Goal: Task Accomplishment & Management: Use online tool/utility

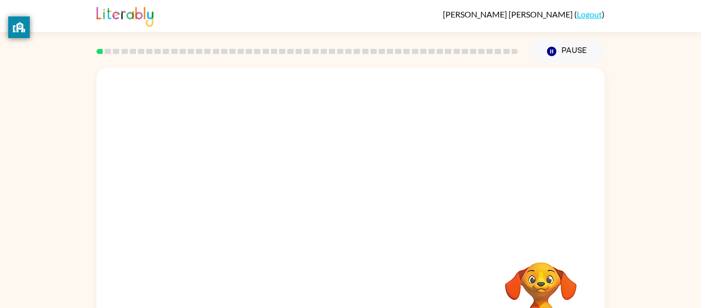
click at [215, 43] on div at bounding box center [307, 51] width 434 height 36
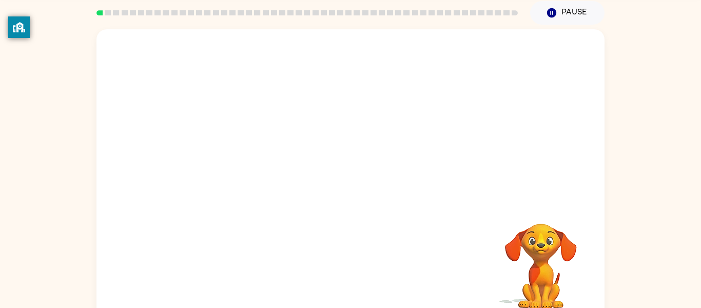
scroll to position [53, 0]
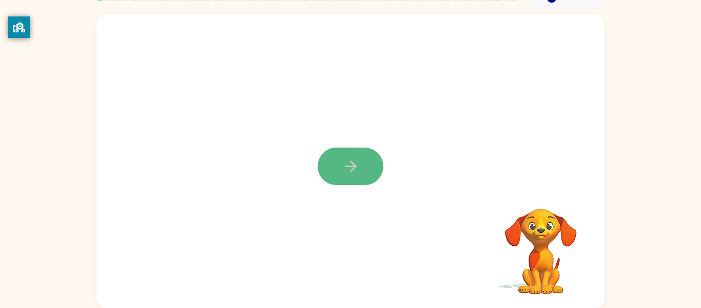
click at [336, 181] on button "button" at bounding box center [351, 165] width 66 height 37
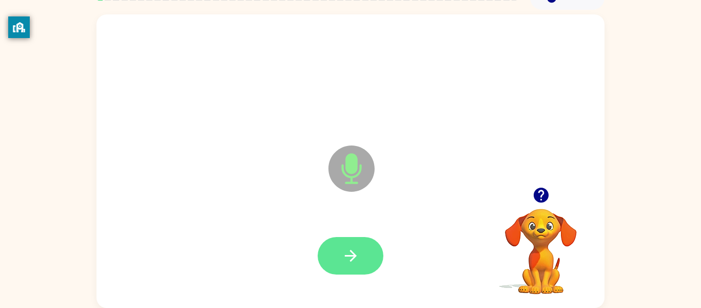
click at [347, 255] on icon "button" at bounding box center [351, 256] width 12 height 12
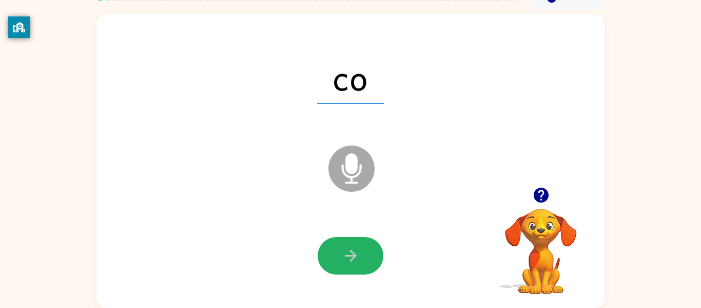
click at [357, 257] on icon "button" at bounding box center [351, 255] width 18 height 18
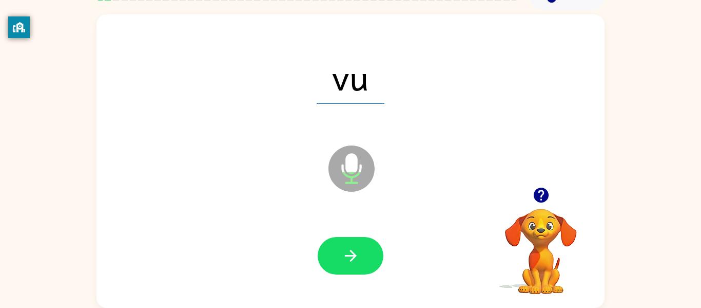
click at [357, 257] on icon "button" at bounding box center [351, 255] width 18 height 18
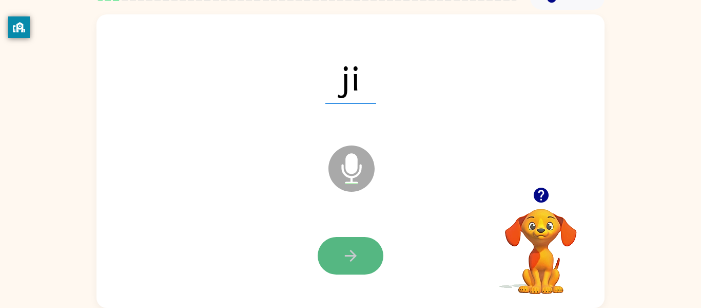
click at [357, 257] on icon "button" at bounding box center [351, 255] width 18 height 18
click at [356, 258] on icon "button" at bounding box center [351, 255] width 18 height 18
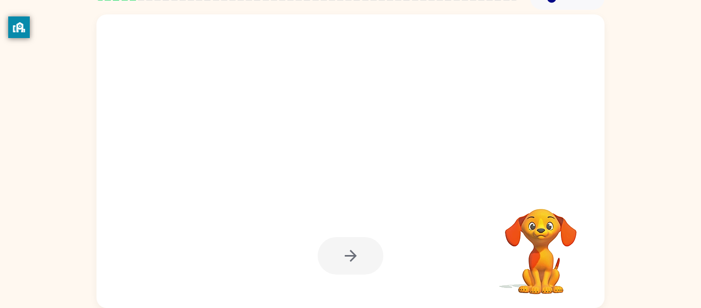
click at [356, 258] on div at bounding box center [351, 255] width 66 height 37
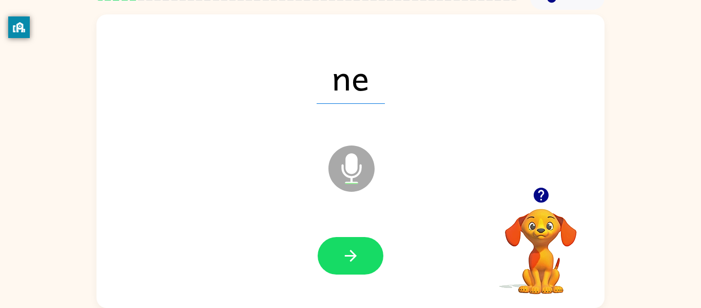
click at [356, 258] on icon "button" at bounding box center [351, 255] width 18 height 18
click at [357, 261] on icon "button" at bounding box center [351, 255] width 18 height 18
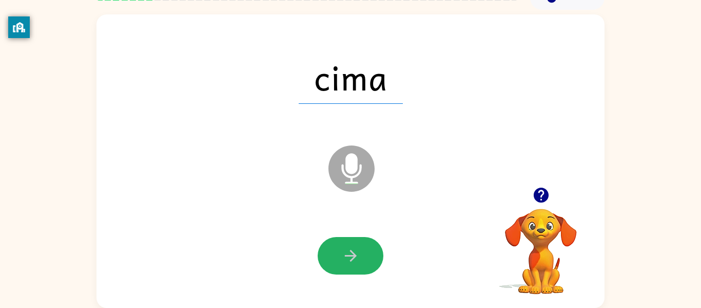
click at [357, 261] on icon "button" at bounding box center [351, 255] width 18 height 18
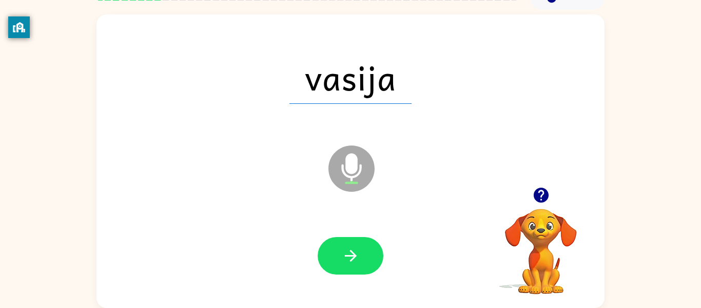
click at [355, 264] on button "button" at bounding box center [351, 255] width 66 height 37
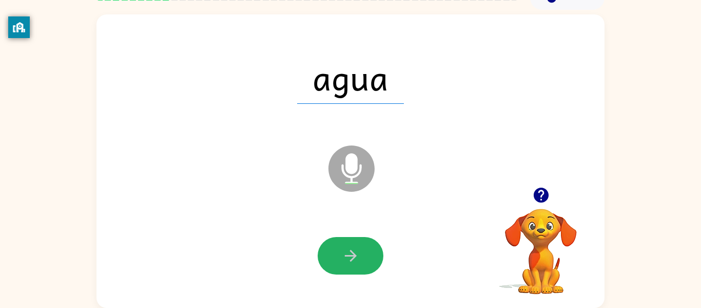
click at [355, 264] on button "button" at bounding box center [351, 255] width 66 height 37
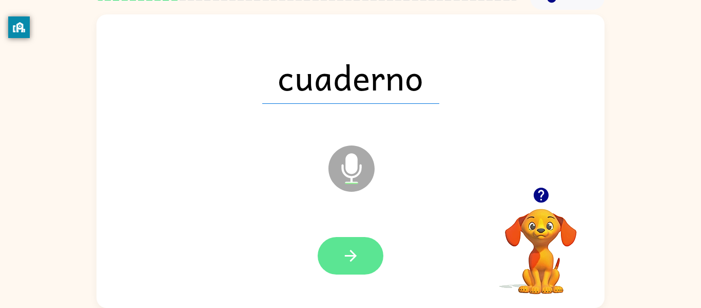
click at [356, 265] on button "button" at bounding box center [351, 255] width 66 height 37
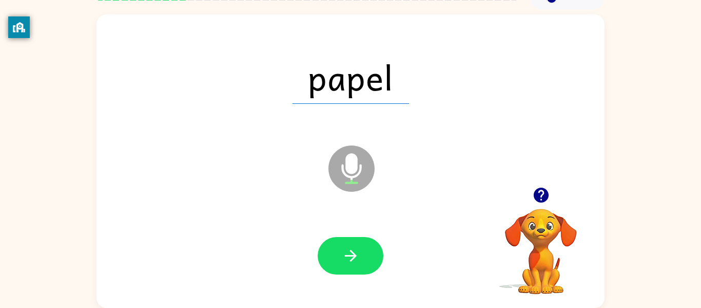
click at [355, 264] on button "button" at bounding box center [351, 255] width 66 height 37
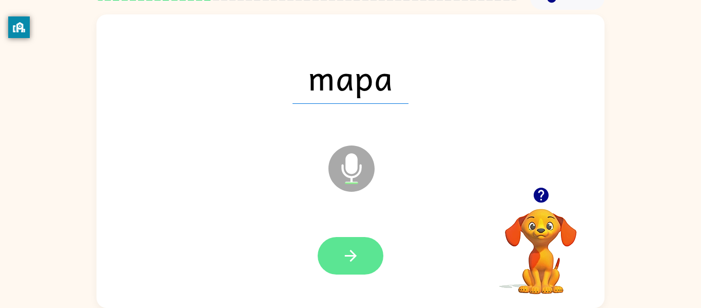
click at [355, 265] on button "button" at bounding box center [351, 255] width 66 height 37
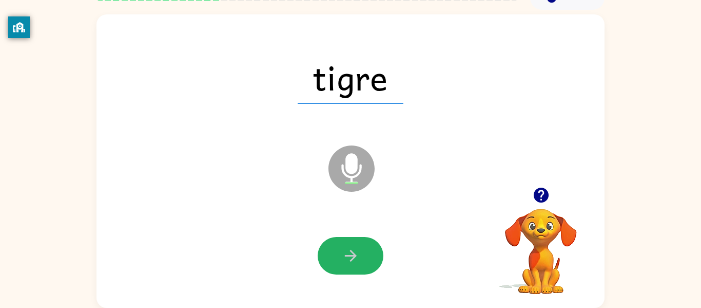
click at [355, 265] on button "button" at bounding box center [351, 255] width 66 height 37
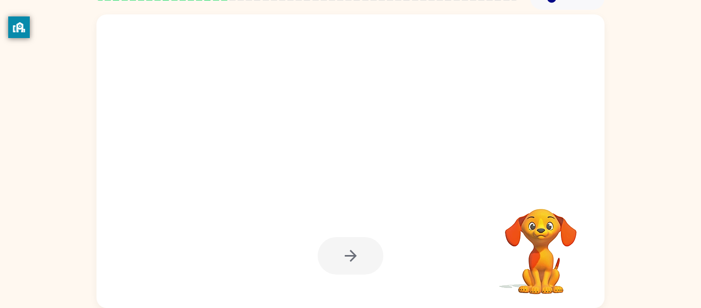
click at [355, 265] on div at bounding box center [351, 255] width 66 height 37
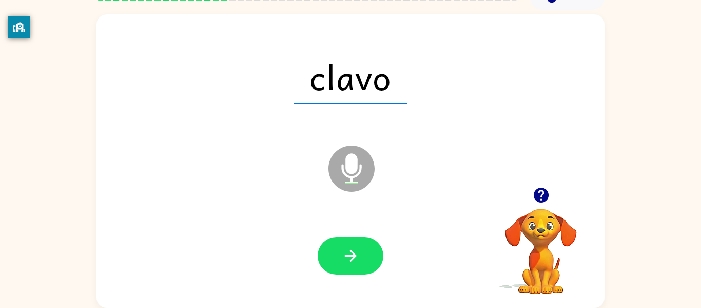
click at [355, 265] on button "button" at bounding box center [351, 255] width 66 height 37
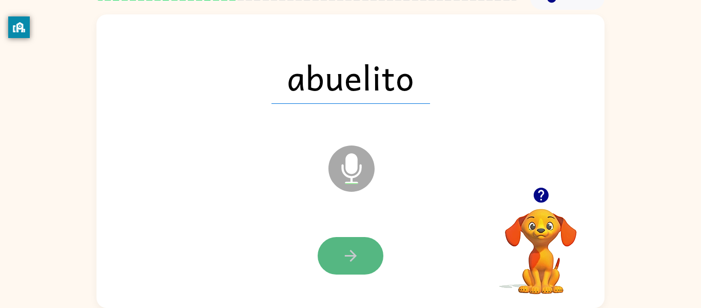
click at [363, 262] on button "button" at bounding box center [351, 255] width 66 height 37
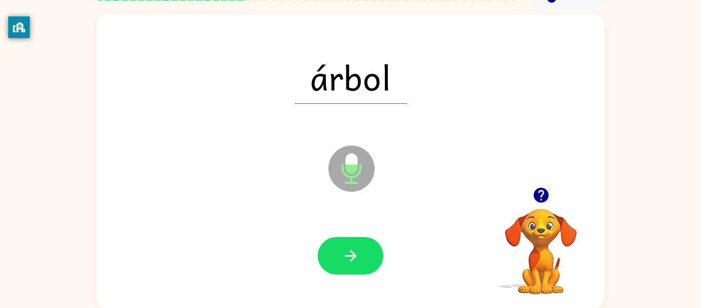
click at [363, 262] on button "button" at bounding box center [351, 255] width 66 height 37
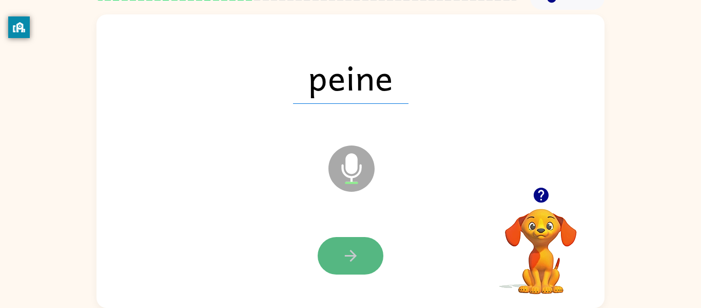
click at [363, 262] on button "button" at bounding box center [351, 255] width 66 height 37
click at [368, 266] on button "button" at bounding box center [351, 255] width 66 height 37
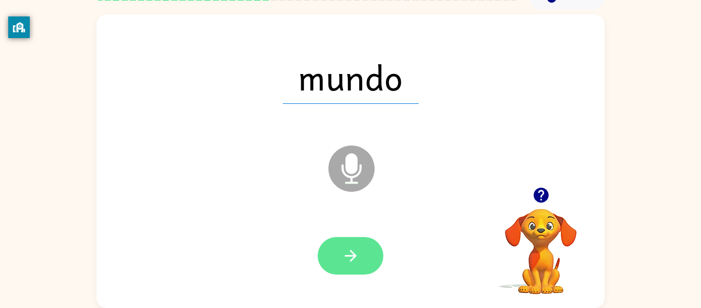
click at [372, 262] on button "button" at bounding box center [351, 255] width 66 height 37
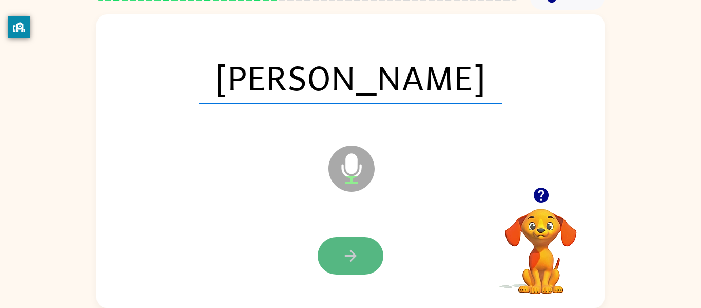
click at [371, 261] on button "button" at bounding box center [351, 255] width 66 height 37
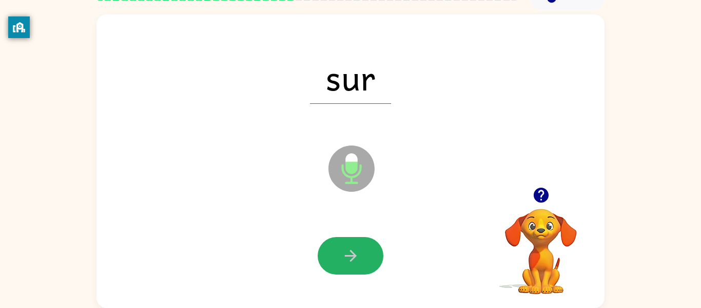
click at [371, 261] on button "button" at bounding box center [351, 255] width 66 height 37
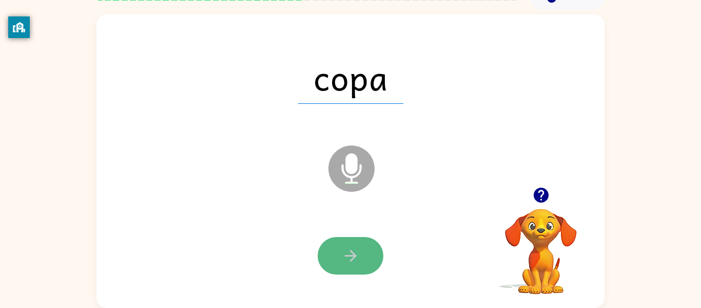
click at [360, 263] on button "button" at bounding box center [351, 255] width 66 height 37
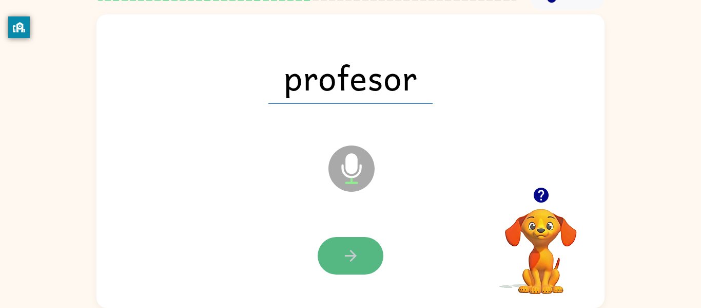
click at [355, 257] on icon "button" at bounding box center [351, 255] width 18 height 18
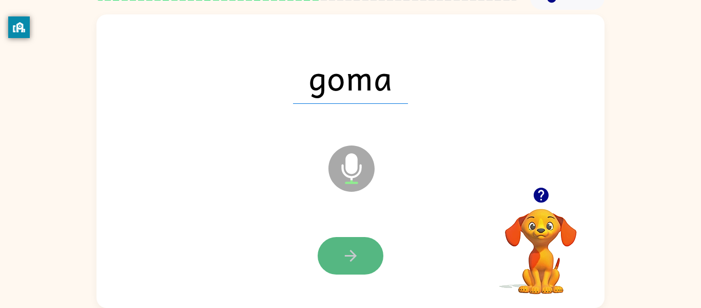
click at [351, 257] on icon "button" at bounding box center [351, 255] width 18 height 18
click at [351, 257] on div at bounding box center [351, 255] width 66 height 37
click at [351, 238] on button "button" at bounding box center [351, 255] width 66 height 37
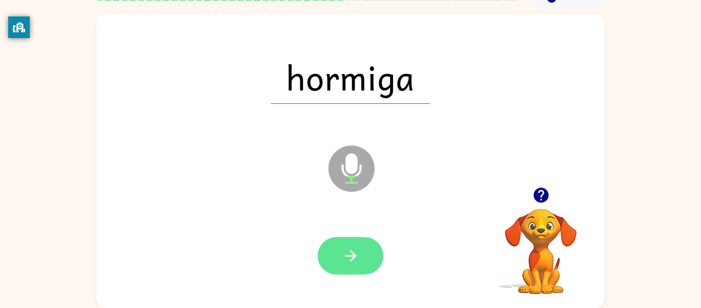
click at [371, 264] on button "button" at bounding box center [351, 255] width 66 height 37
click at [371, 264] on div at bounding box center [351, 255] width 66 height 37
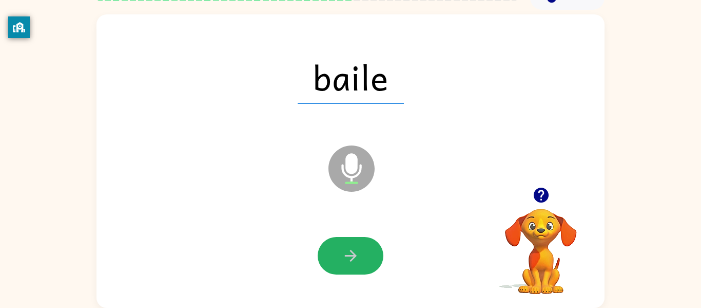
click at [371, 264] on button "button" at bounding box center [351, 255] width 66 height 37
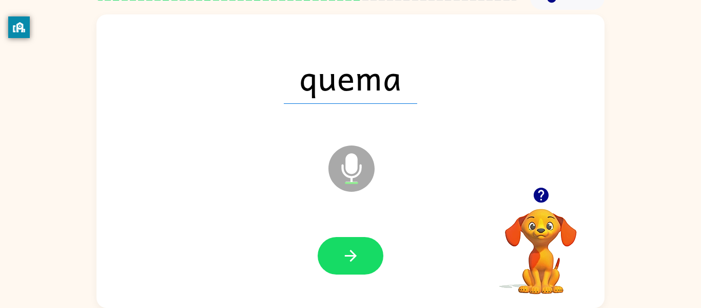
click at [371, 264] on button "button" at bounding box center [351, 255] width 66 height 37
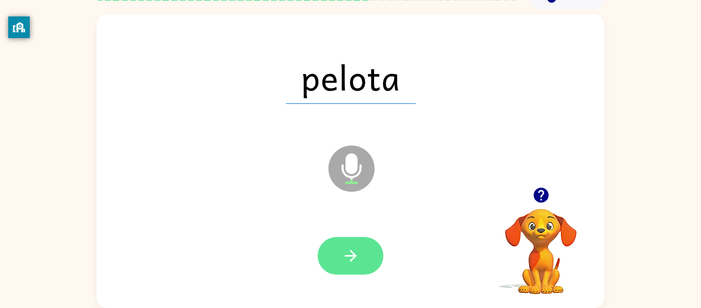
click at [371, 265] on button "button" at bounding box center [351, 255] width 66 height 37
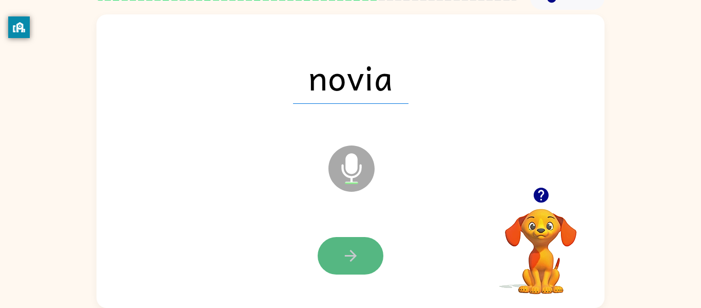
click at [354, 257] on icon "button" at bounding box center [351, 256] width 12 height 12
click at [353, 258] on icon "button" at bounding box center [351, 255] width 18 height 18
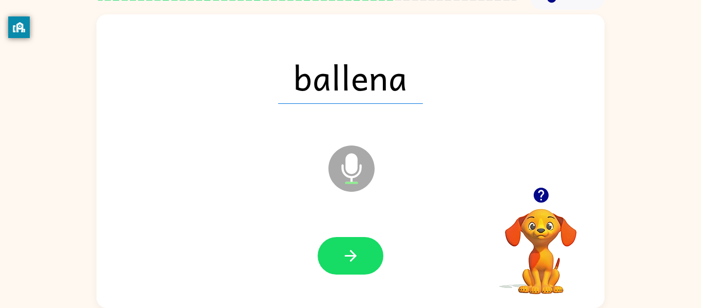
click at [356, 265] on button "button" at bounding box center [351, 255] width 66 height 37
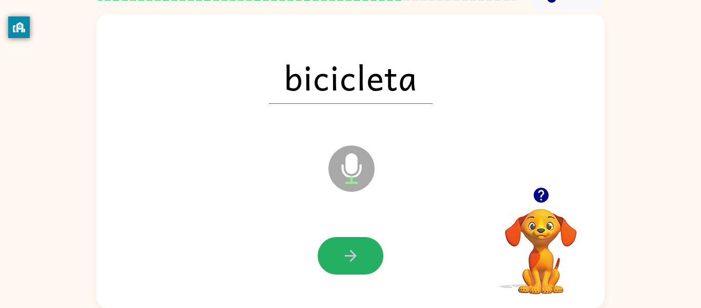
click at [356, 265] on button "button" at bounding box center [351, 255] width 66 height 37
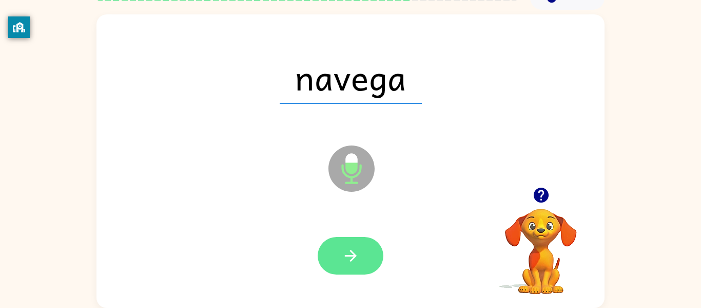
click at [361, 263] on button "button" at bounding box center [351, 255] width 66 height 37
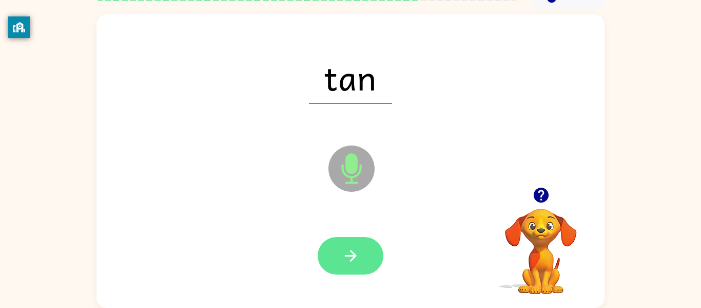
click at [361, 262] on button "button" at bounding box center [351, 255] width 66 height 37
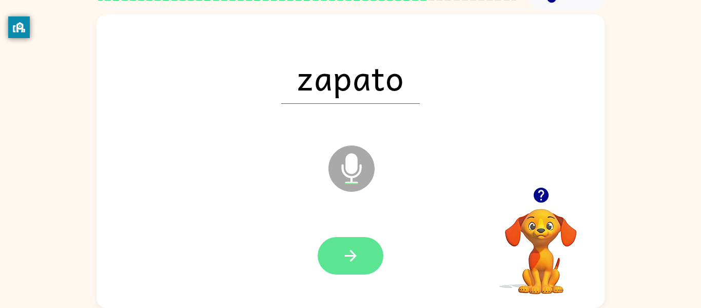
click at [360, 266] on button "button" at bounding box center [351, 255] width 66 height 37
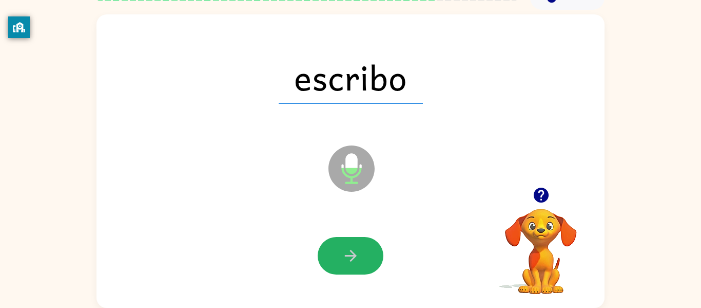
click at [360, 266] on button "button" at bounding box center [351, 255] width 66 height 37
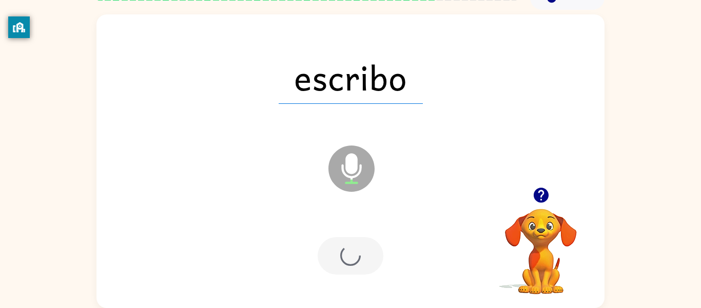
click at [360, 266] on div at bounding box center [351, 255] width 66 height 37
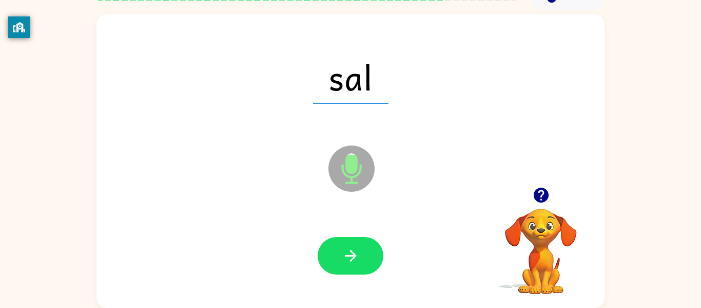
click at [360, 266] on button "button" at bounding box center [351, 255] width 66 height 37
click at [230, 207] on div "gol Microphone The Microphone is here when it is your turn to talk" at bounding box center [351, 160] width 508 height 293
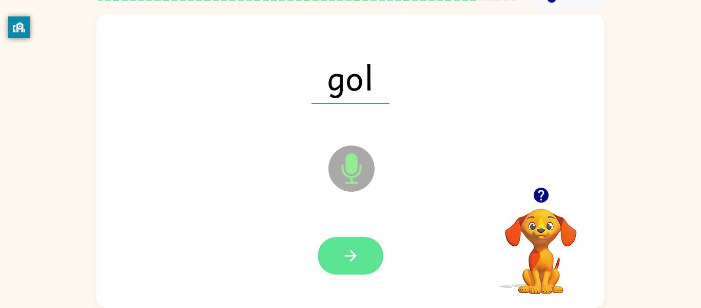
click at [353, 272] on button "button" at bounding box center [351, 255] width 66 height 37
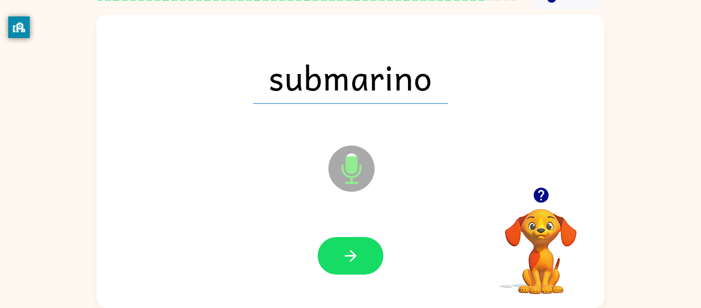
click at [211, 295] on div at bounding box center [351, 256] width 488 height 84
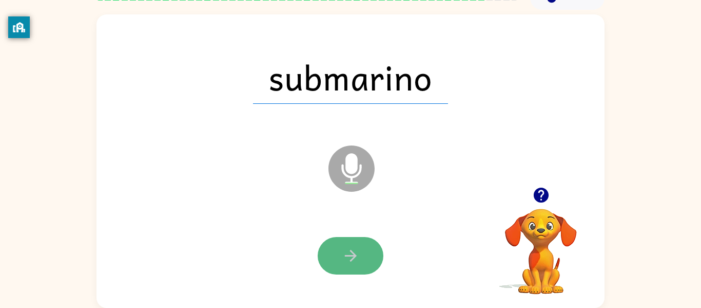
click at [360, 262] on button "button" at bounding box center [351, 255] width 66 height 37
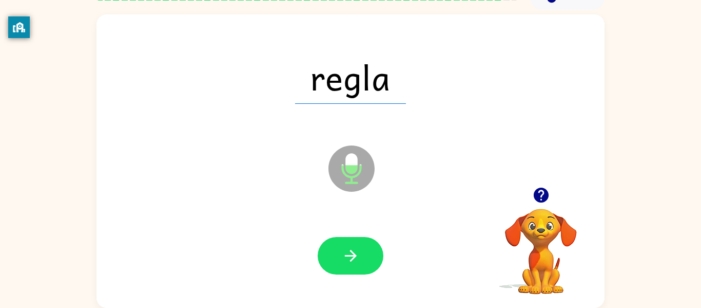
click at [360, 262] on button "button" at bounding box center [351, 255] width 66 height 37
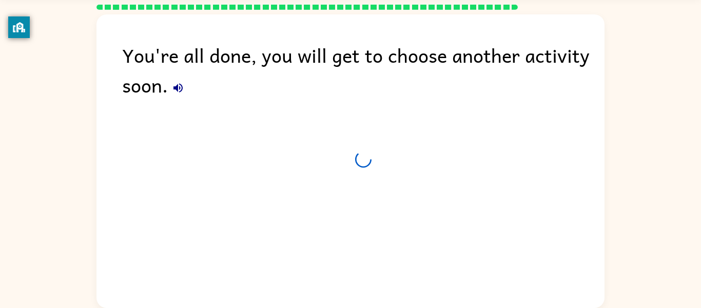
scroll to position [35, 0]
